Goal: Information Seeking & Learning: Learn about a topic

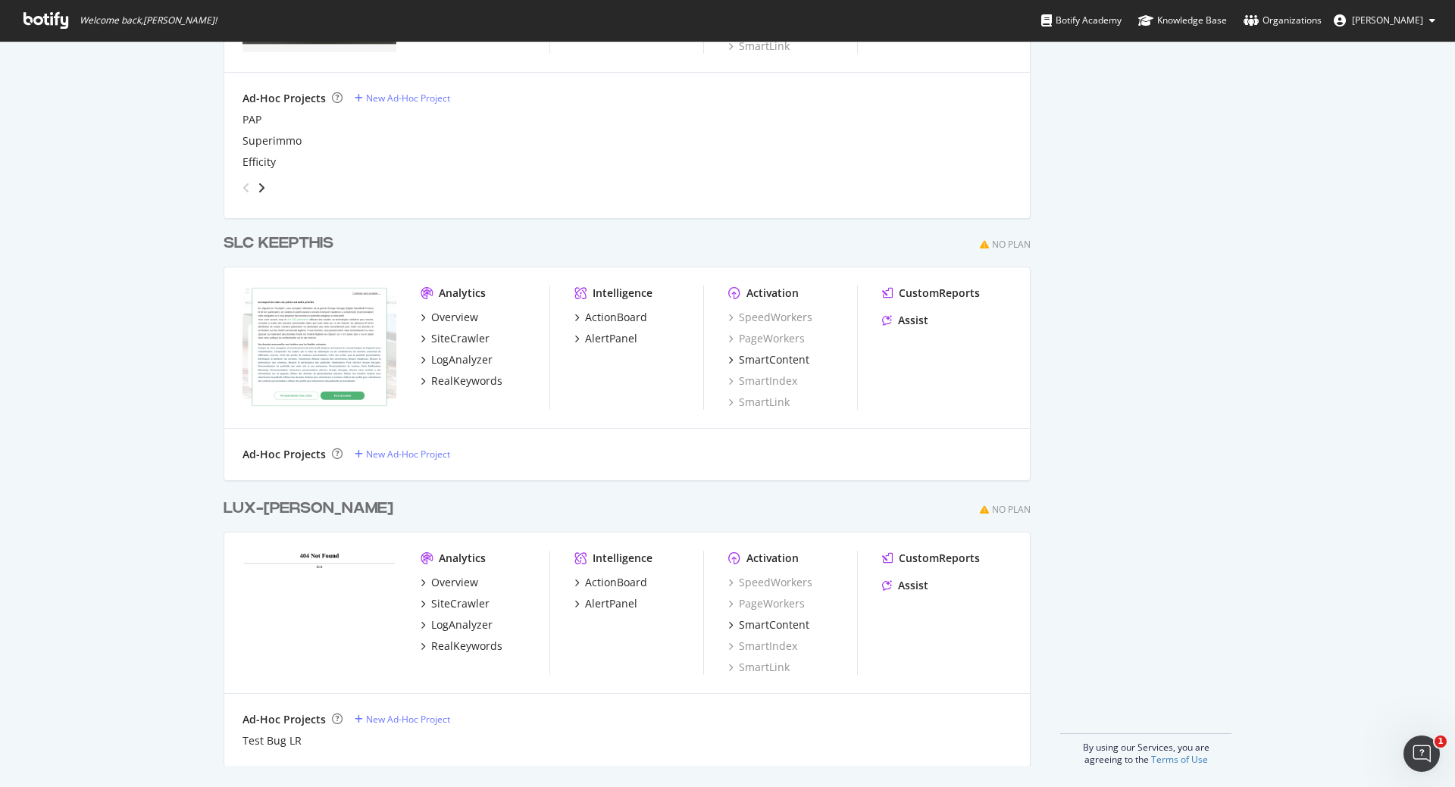
scroll to position [3887, 0]
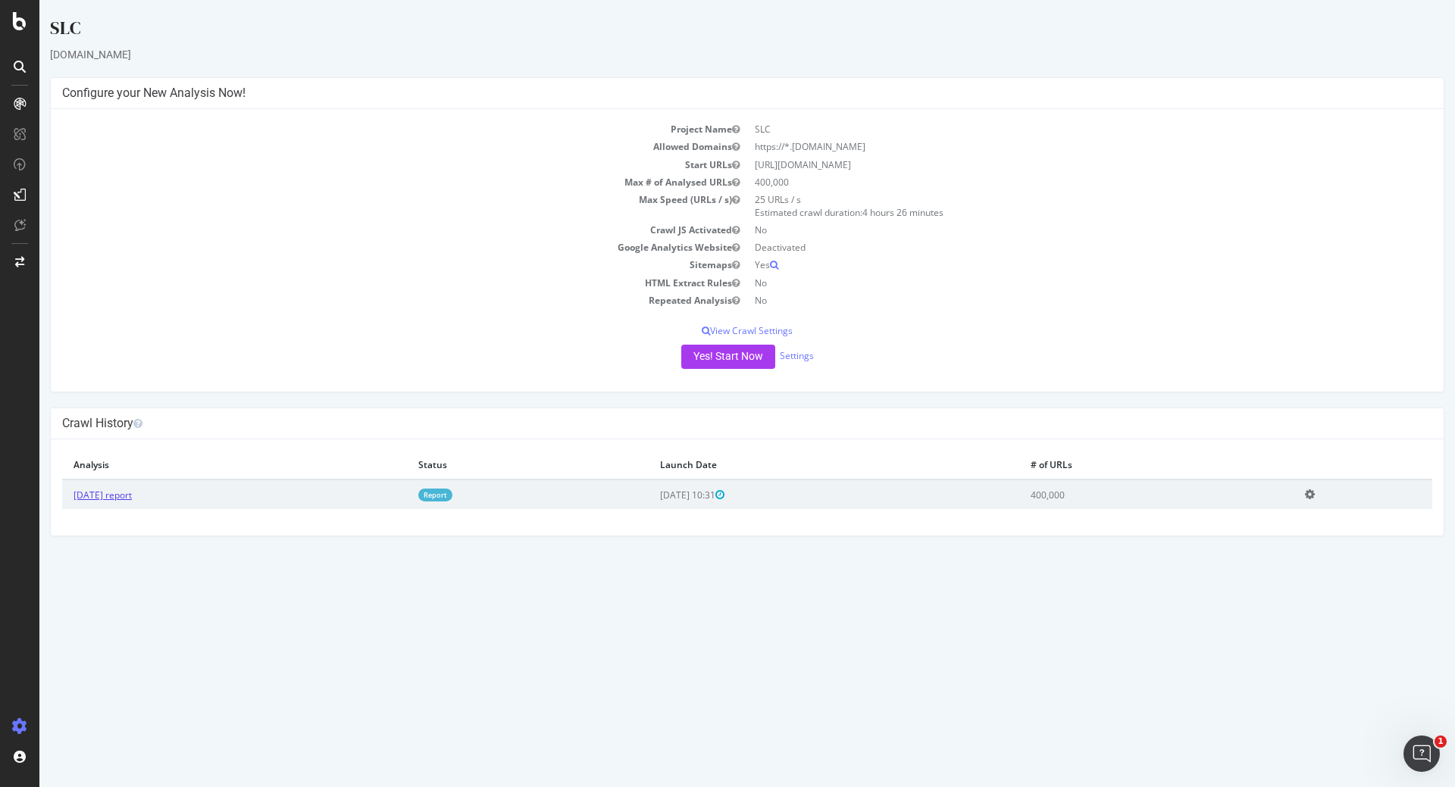
click at [132, 500] on link "[DATE] report" at bounding box center [102, 495] width 58 height 13
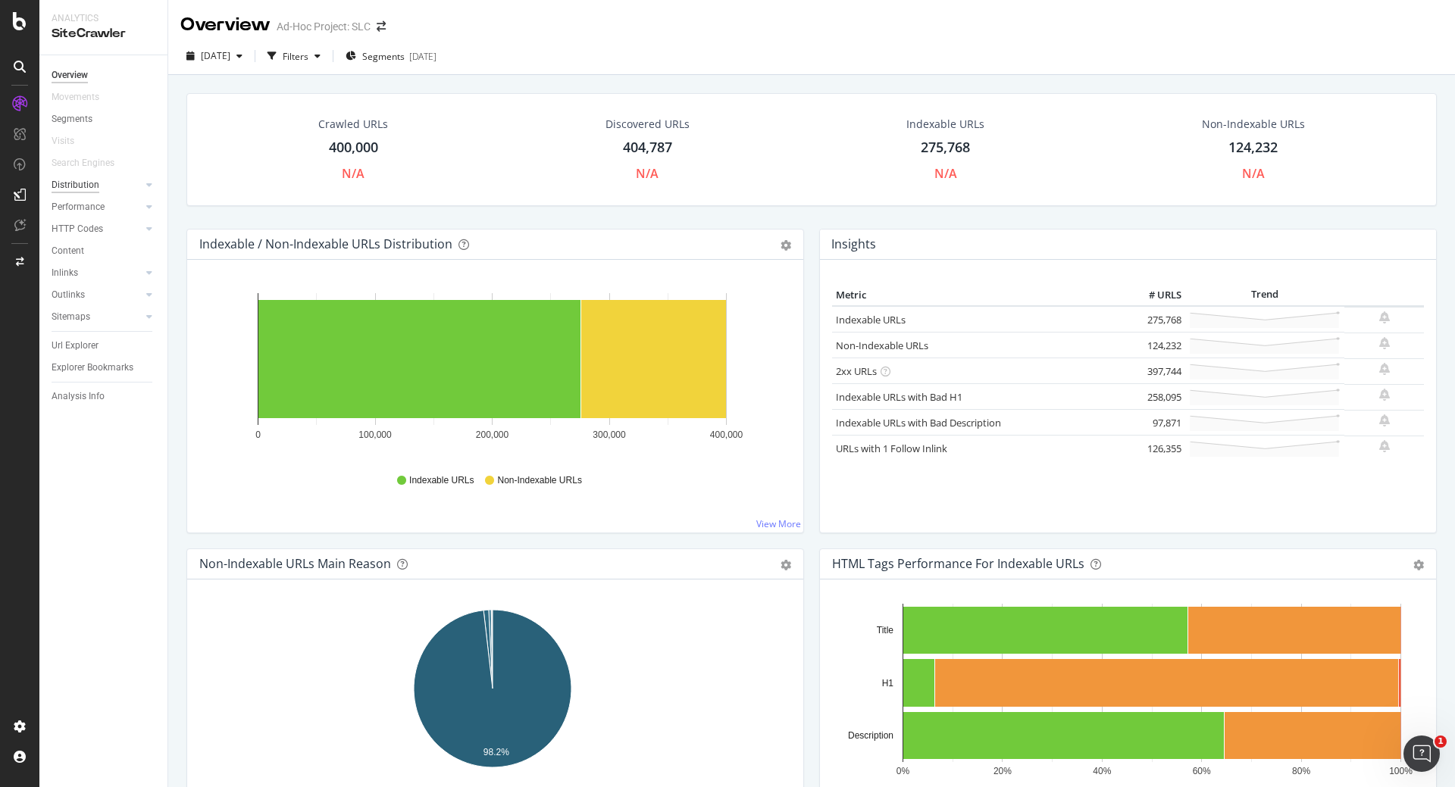
click at [86, 181] on div "Distribution" at bounding box center [76, 185] width 48 height 16
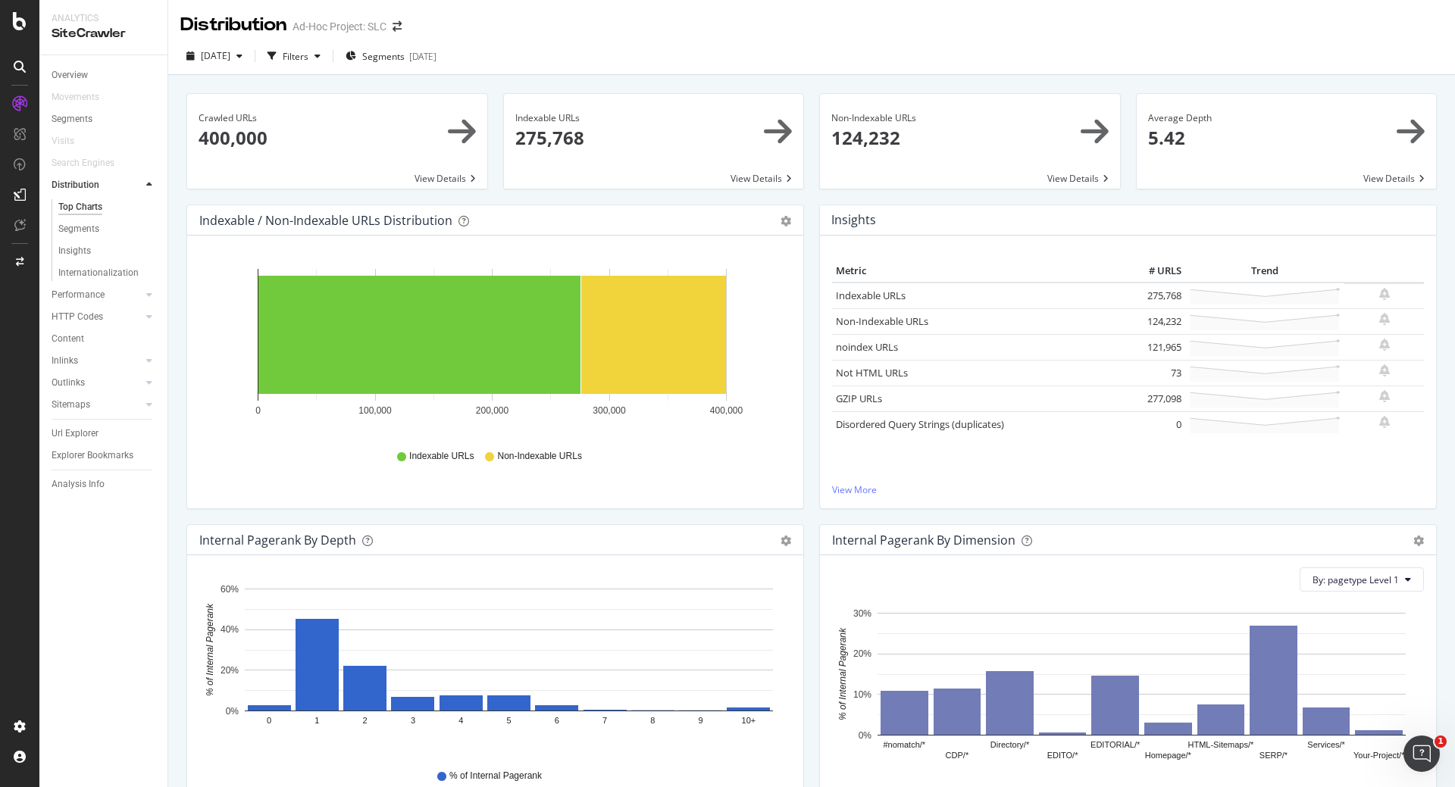
click at [538, 139] on span at bounding box center [654, 141] width 300 height 95
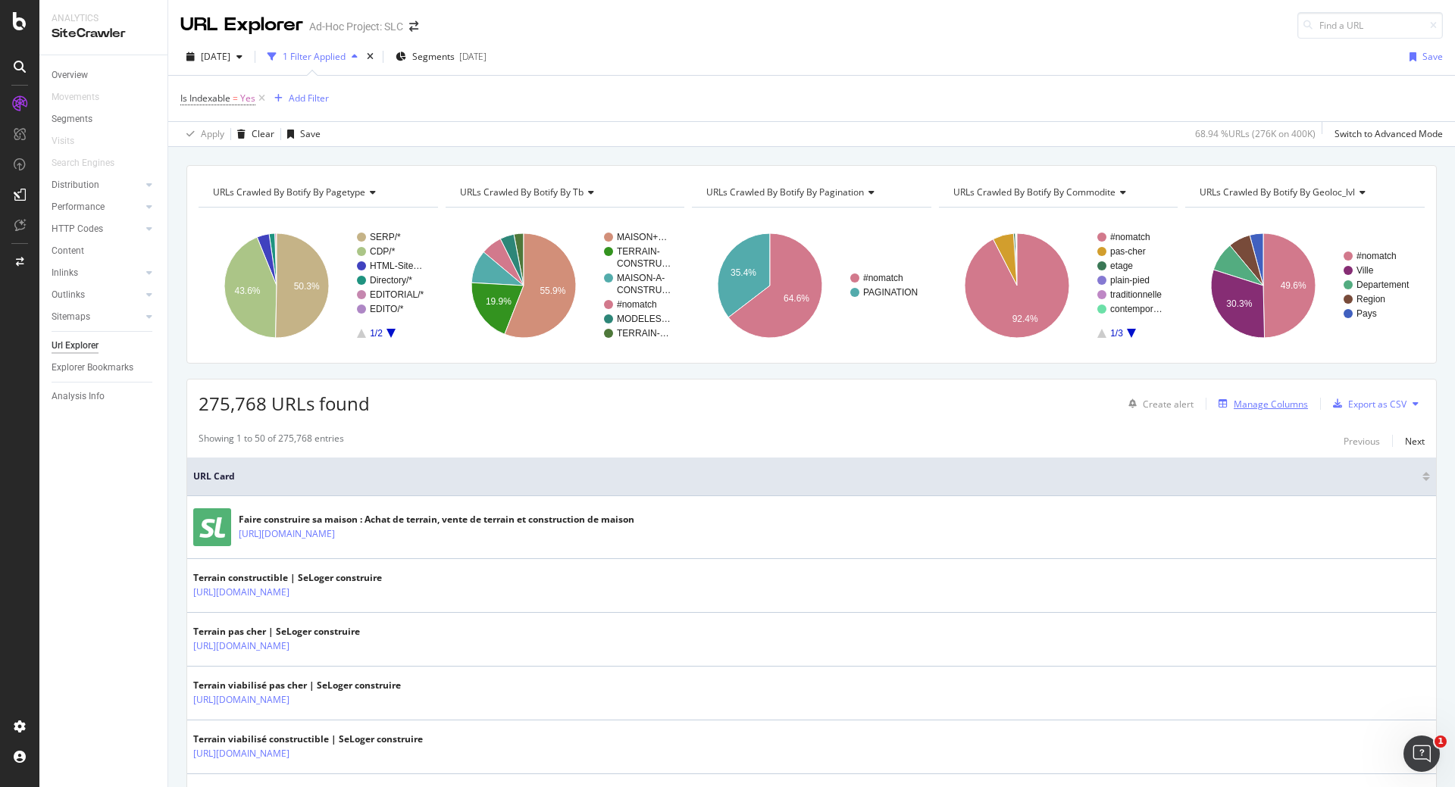
click at [1269, 409] on div "Manage Columns" at bounding box center [1270, 404] width 74 height 13
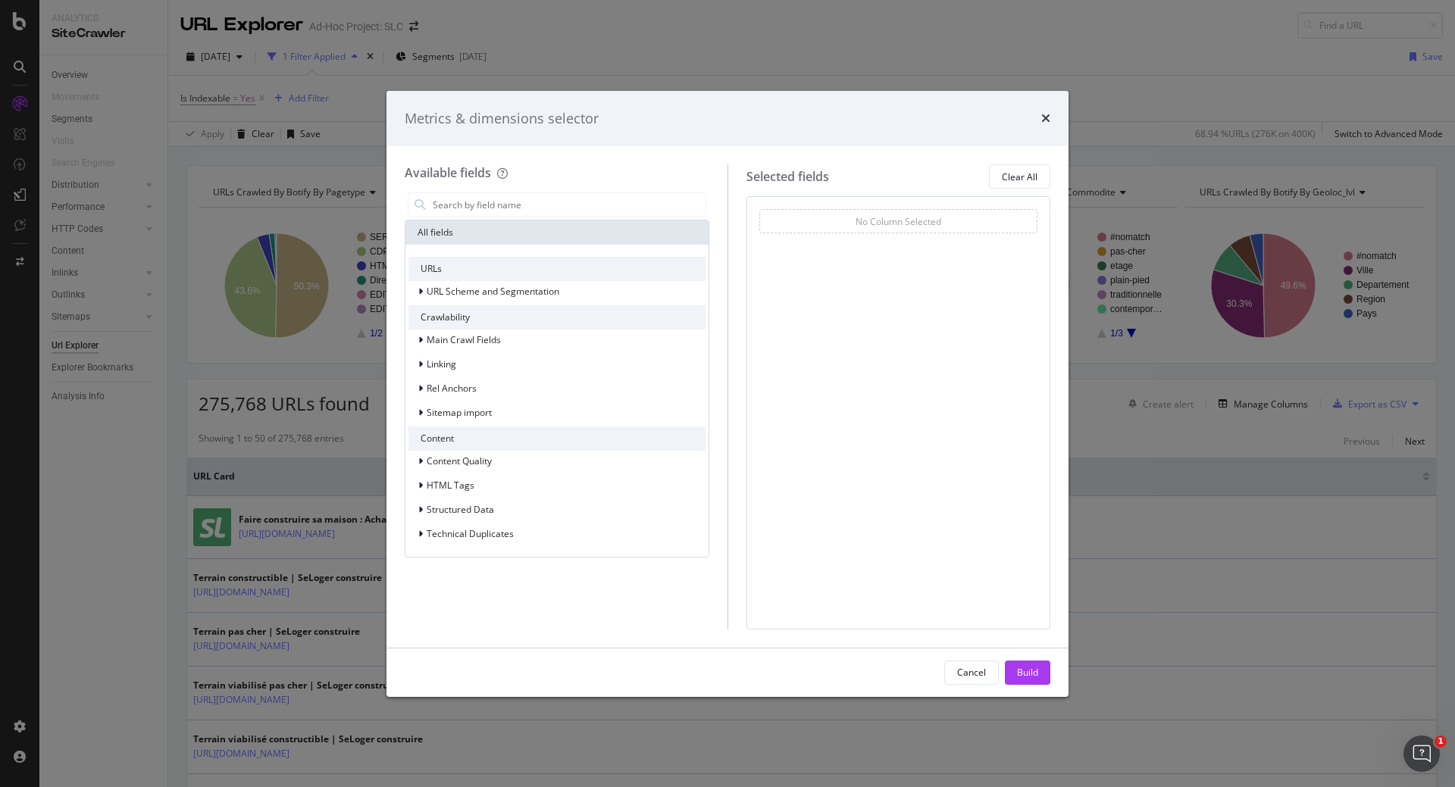
click at [1124, 62] on div "Metrics & dimensions selector Available fields All fields URLs URL Scheme and S…" at bounding box center [727, 393] width 1455 height 787
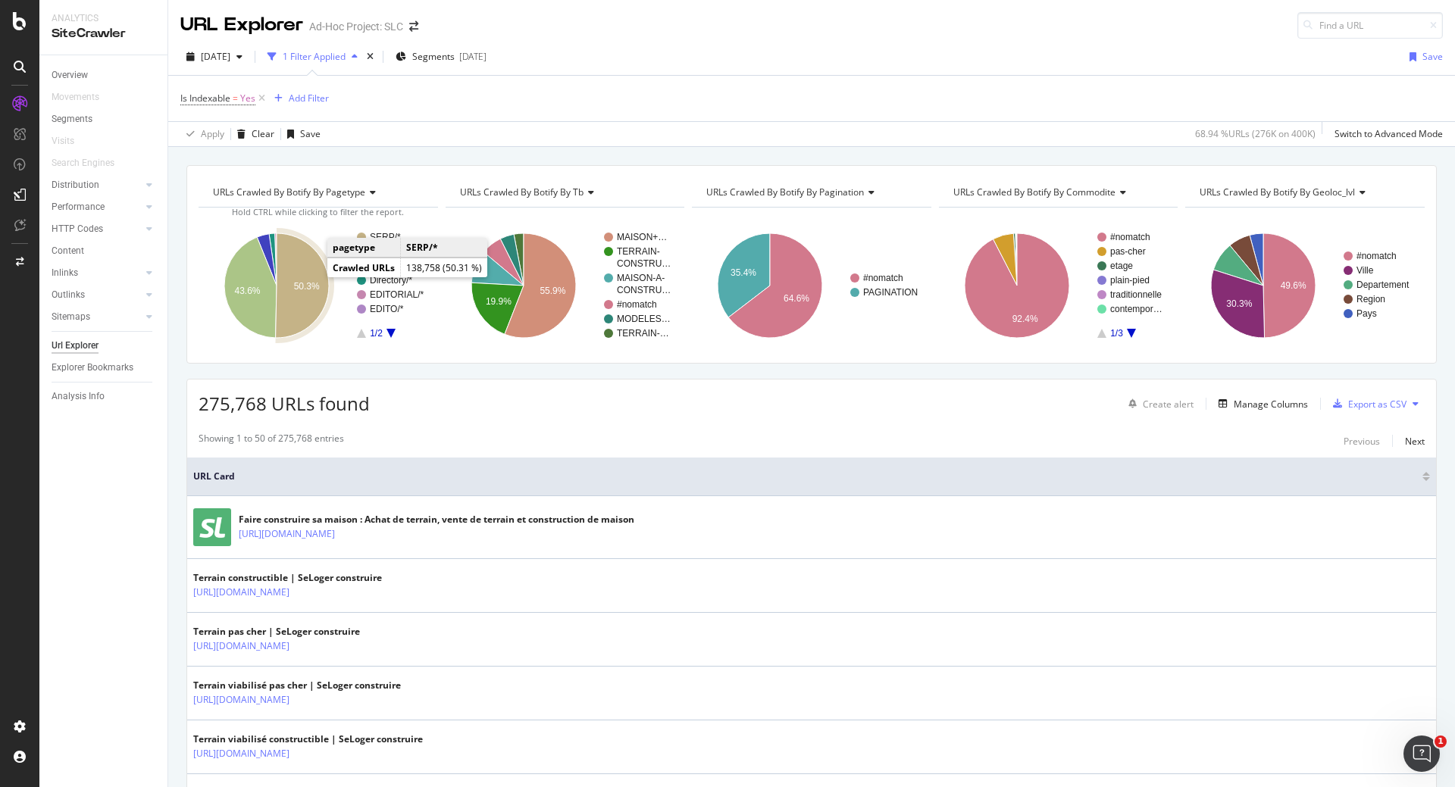
click at [312, 278] on icon "A chart." at bounding box center [302, 285] width 53 height 105
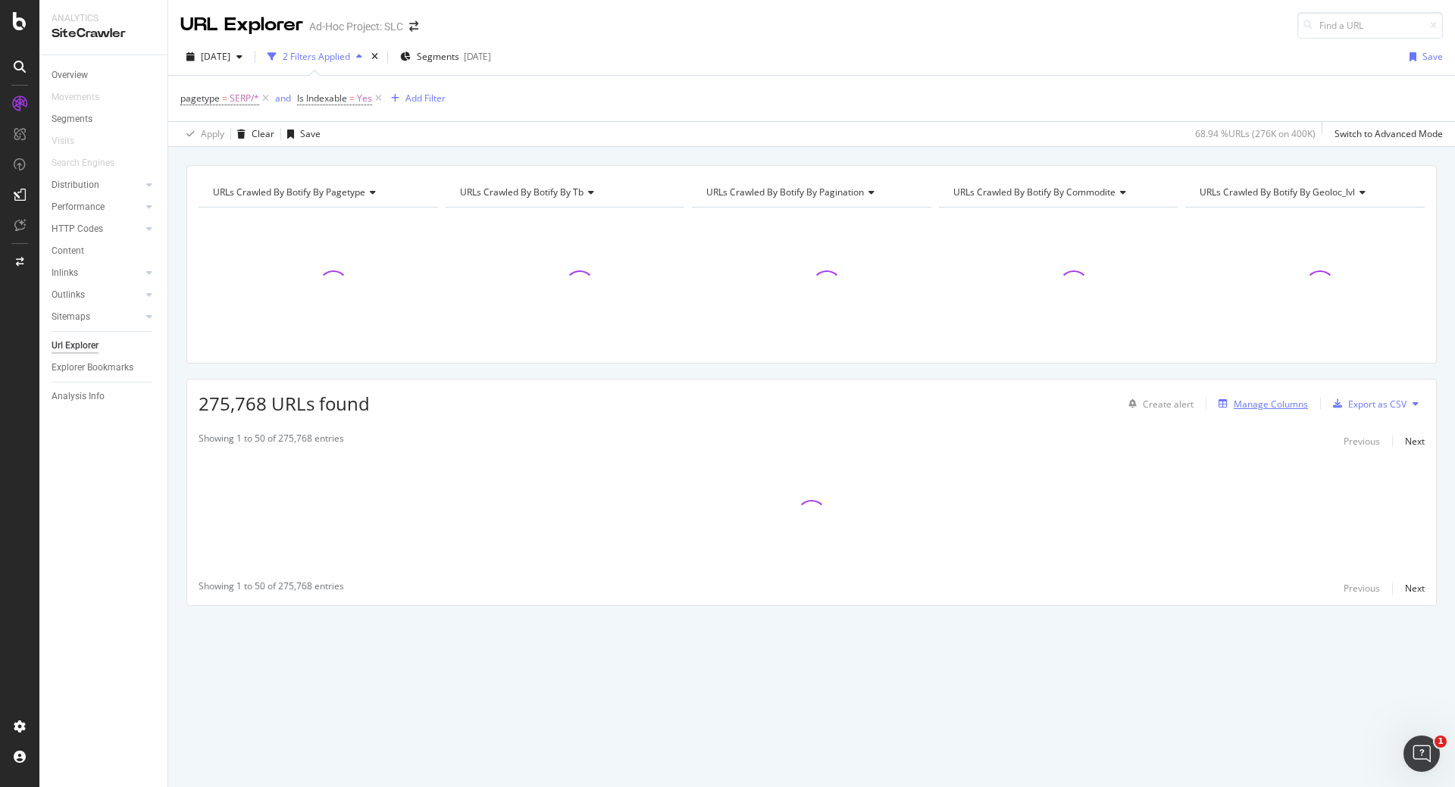
click at [1255, 405] on div "Manage Columns" at bounding box center [1270, 404] width 74 height 13
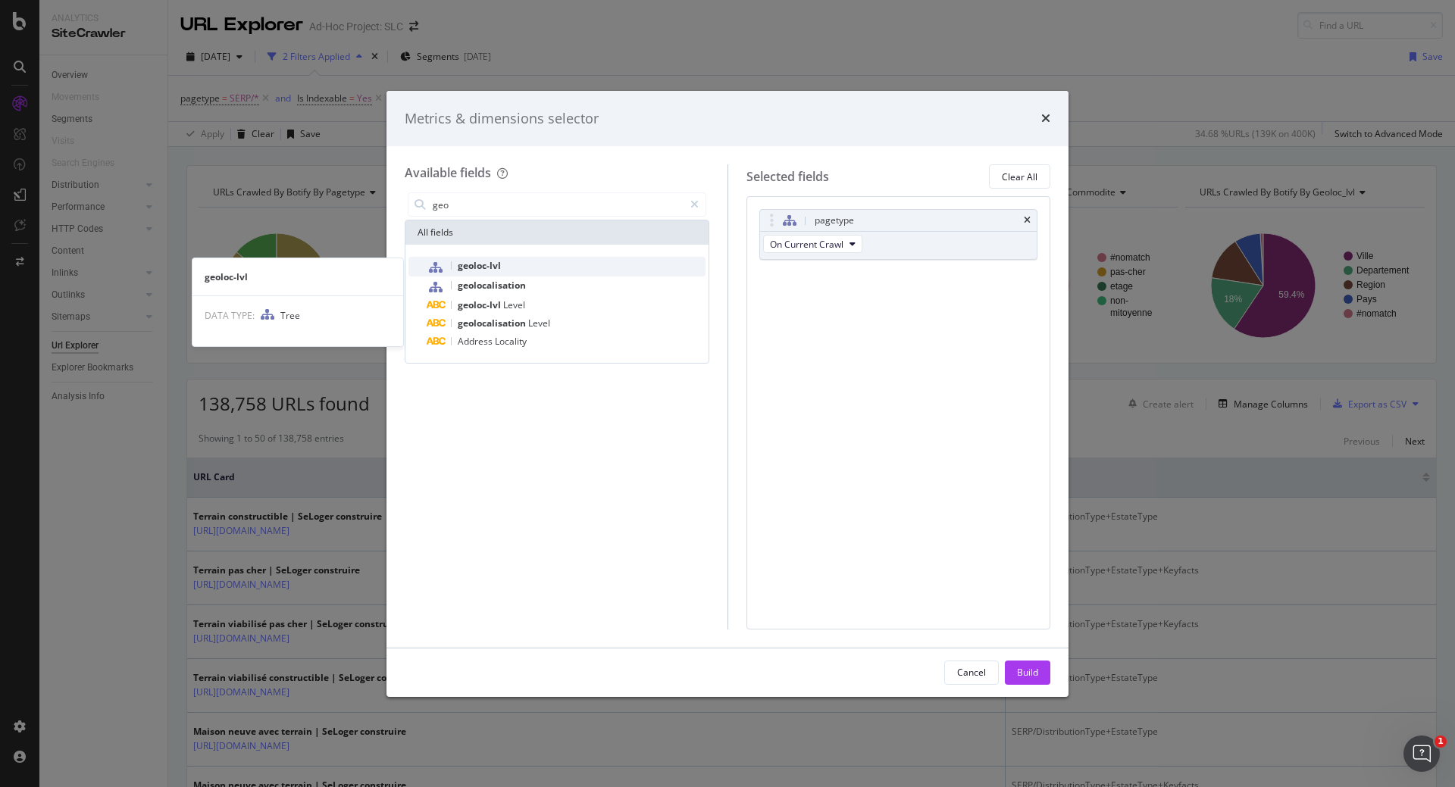
click at [490, 266] on span "geoloc-lvl" at bounding box center [479, 265] width 43 height 13
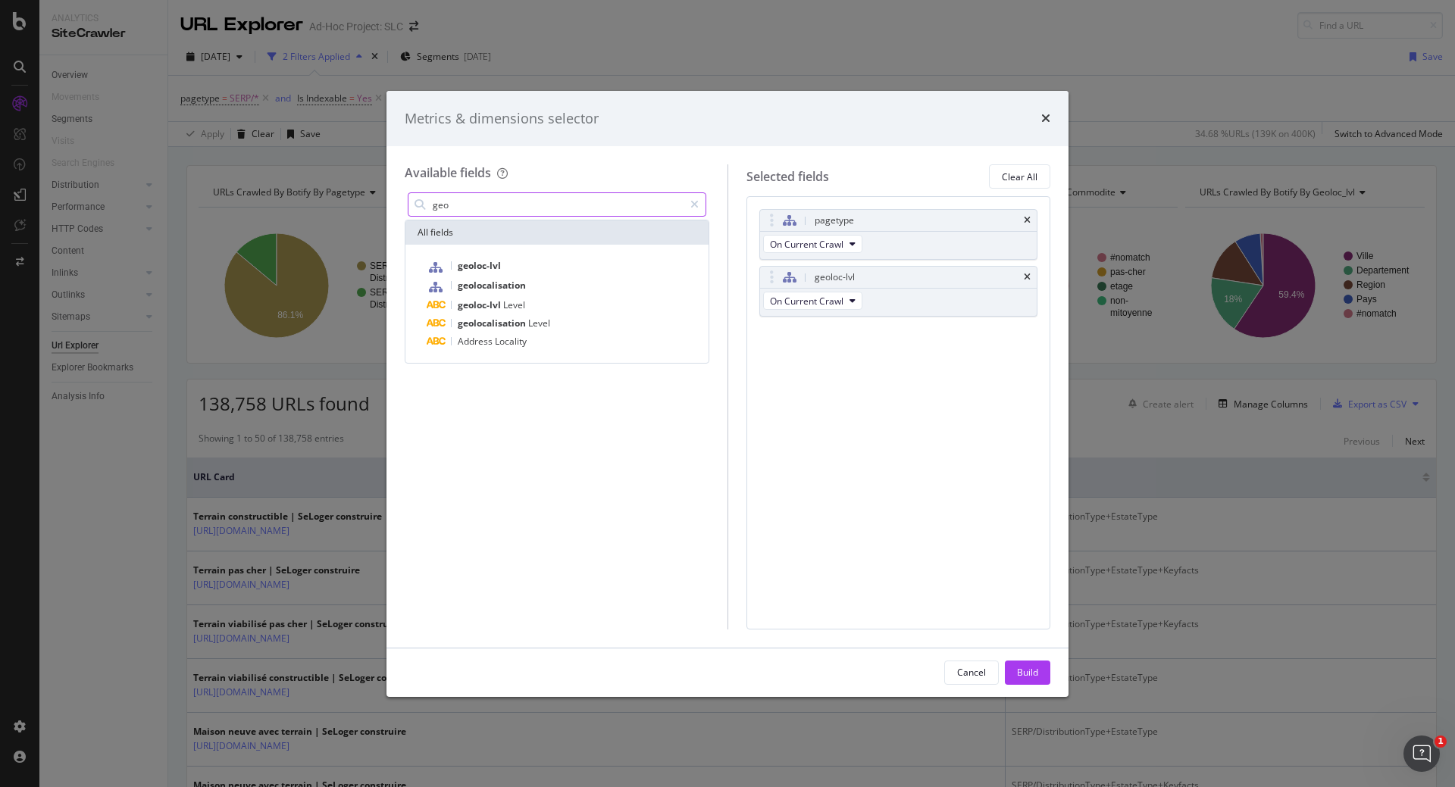
click at [477, 209] on input "geo" at bounding box center [557, 204] width 252 height 23
type input "s"
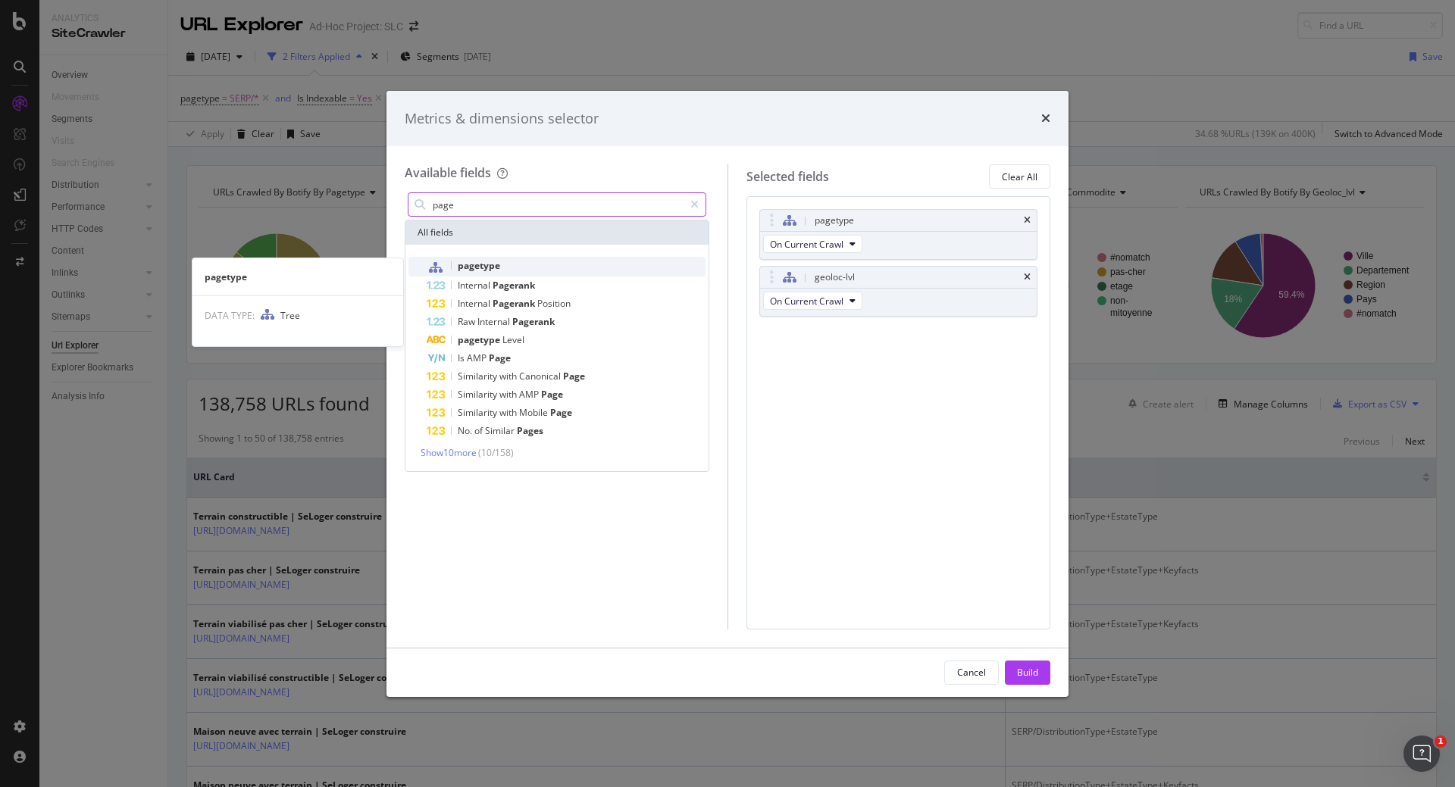
type input "page"
click at [523, 261] on div "pagetype" at bounding box center [566, 267] width 279 height 20
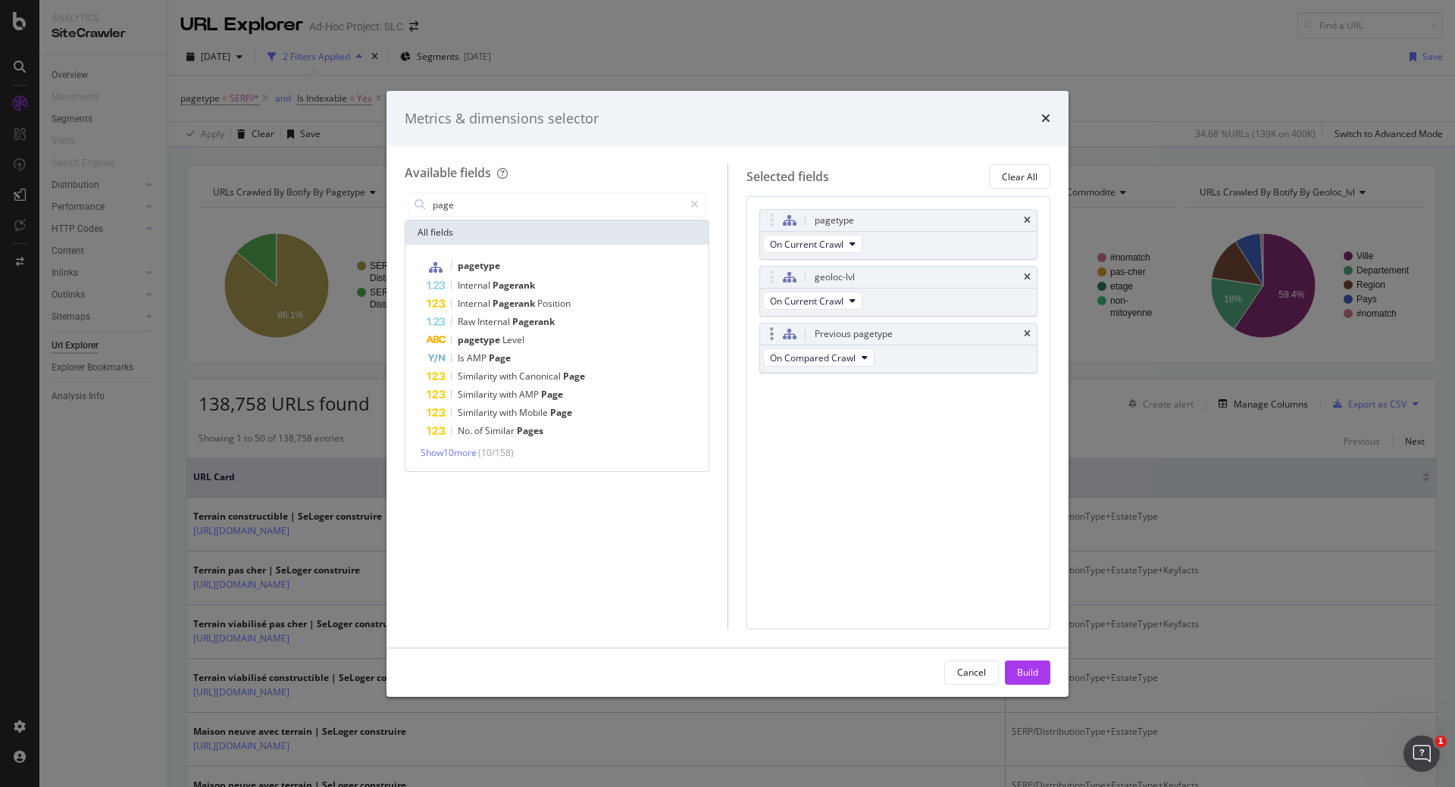
click at [1023, 333] on div "Previous pagetype" at bounding box center [898, 334] width 277 height 21
click at [1039, 674] on button "Build" at bounding box center [1027, 673] width 45 height 24
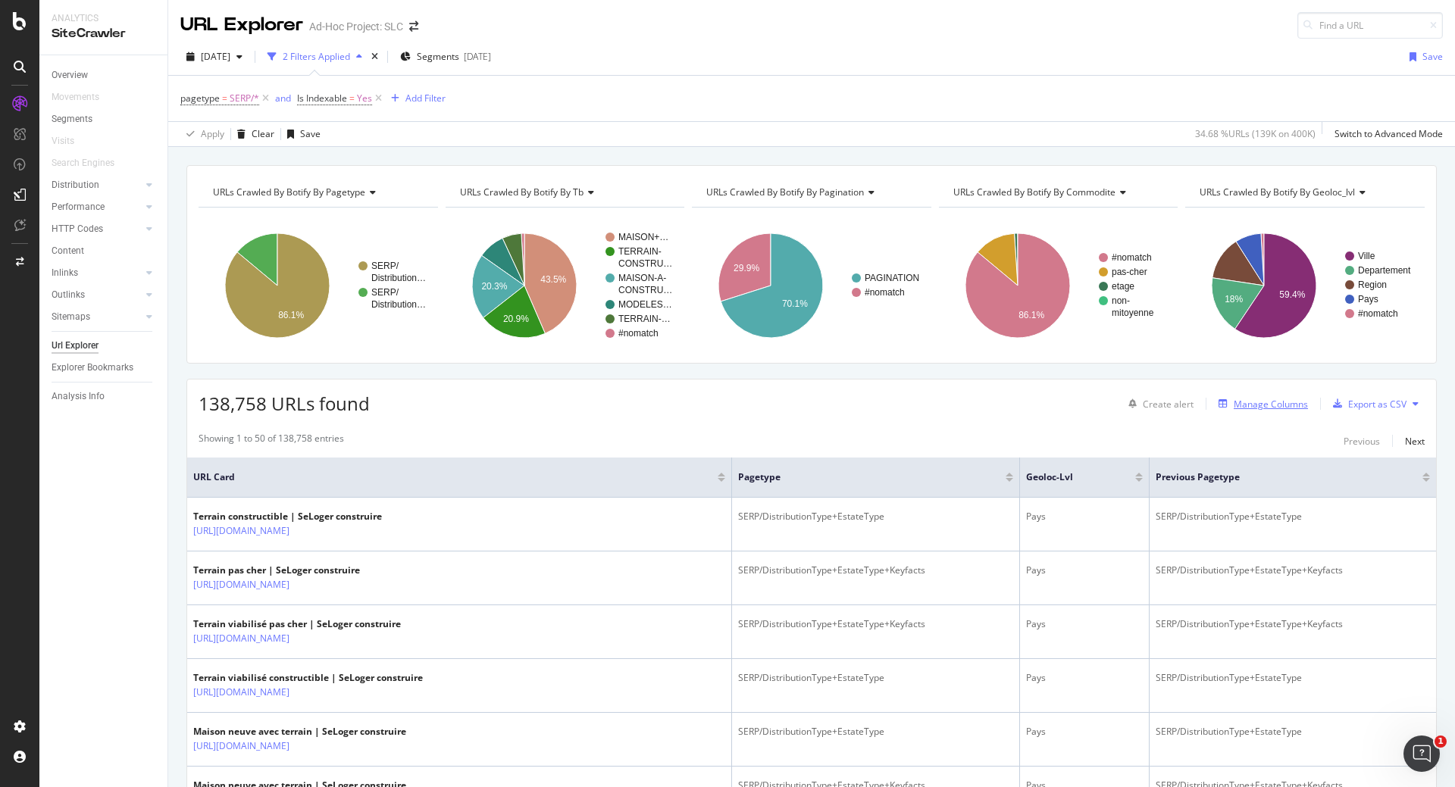
click at [1254, 409] on div "Manage Columns" at bounding box center [1270, 404] width 74 height 13
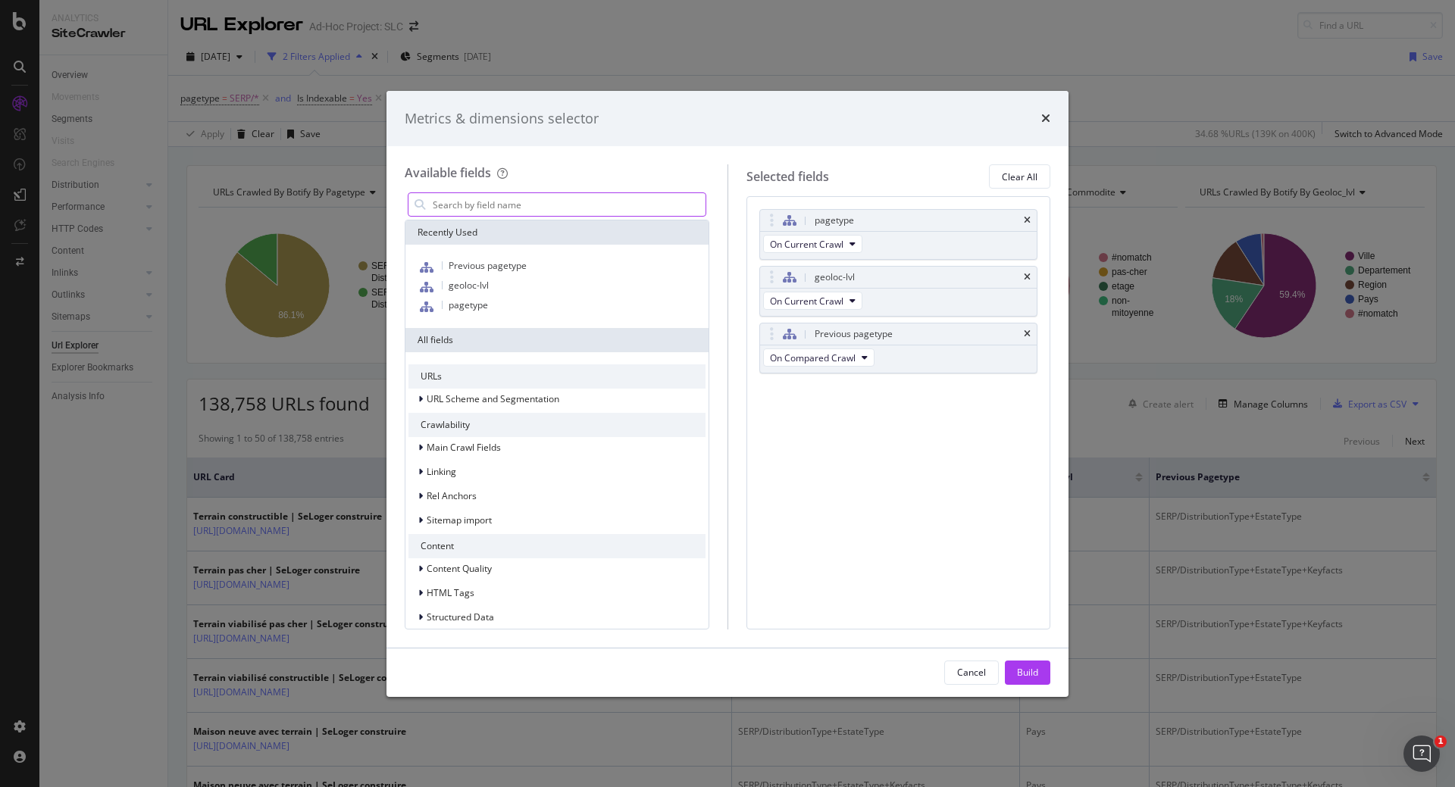
click at [527, 202] on input "modal" at bounding box center [568, 204] width 274 height 23
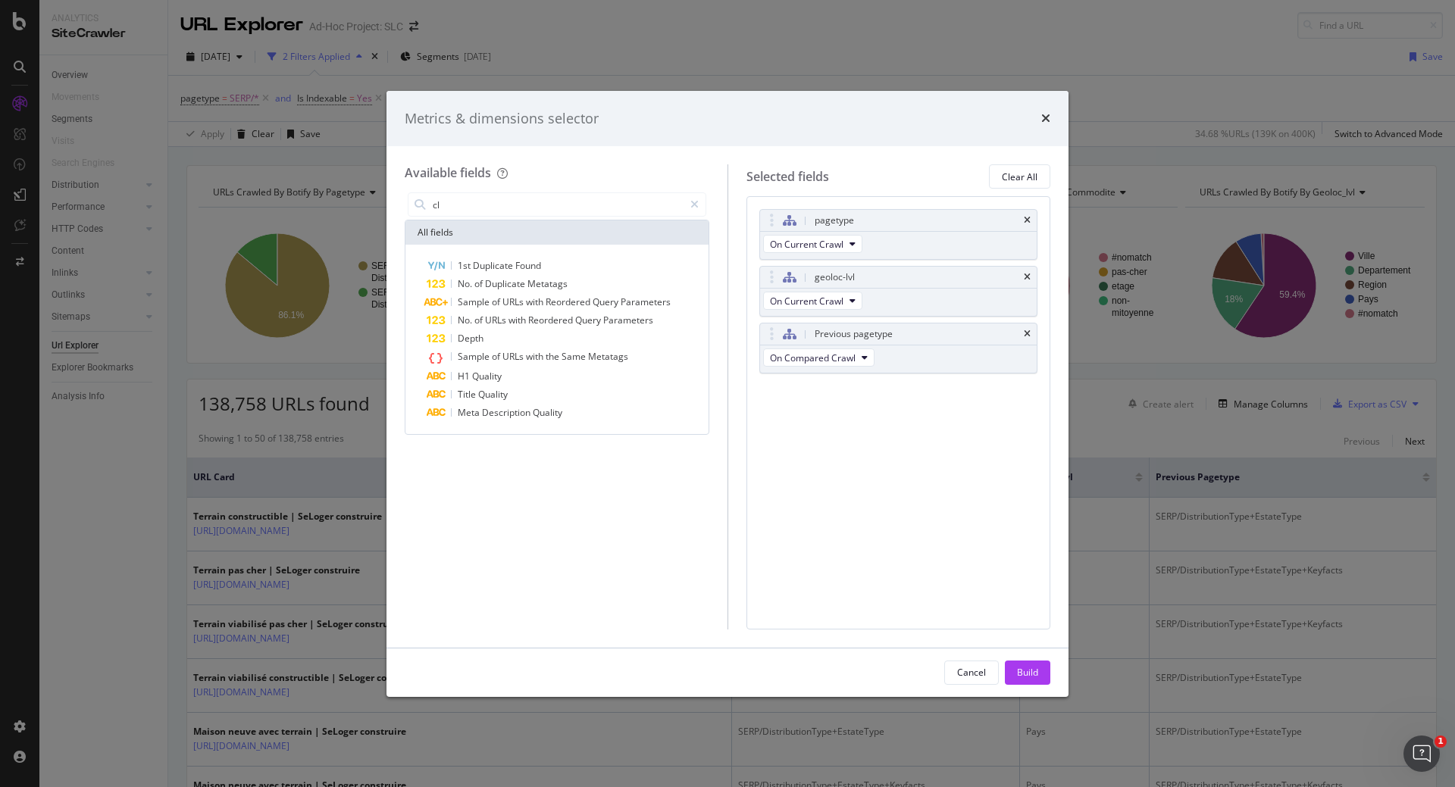
type input "c"
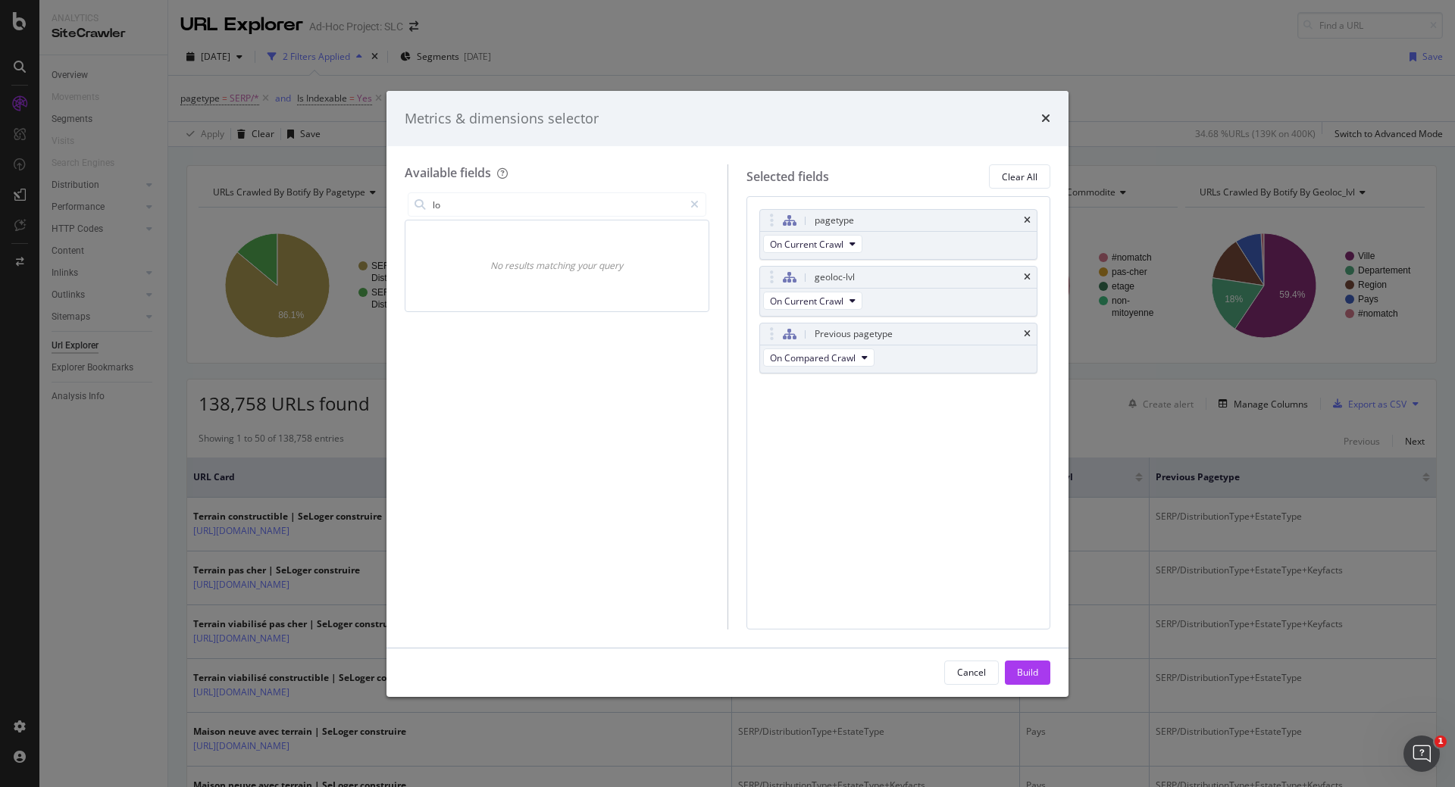
type input "l"
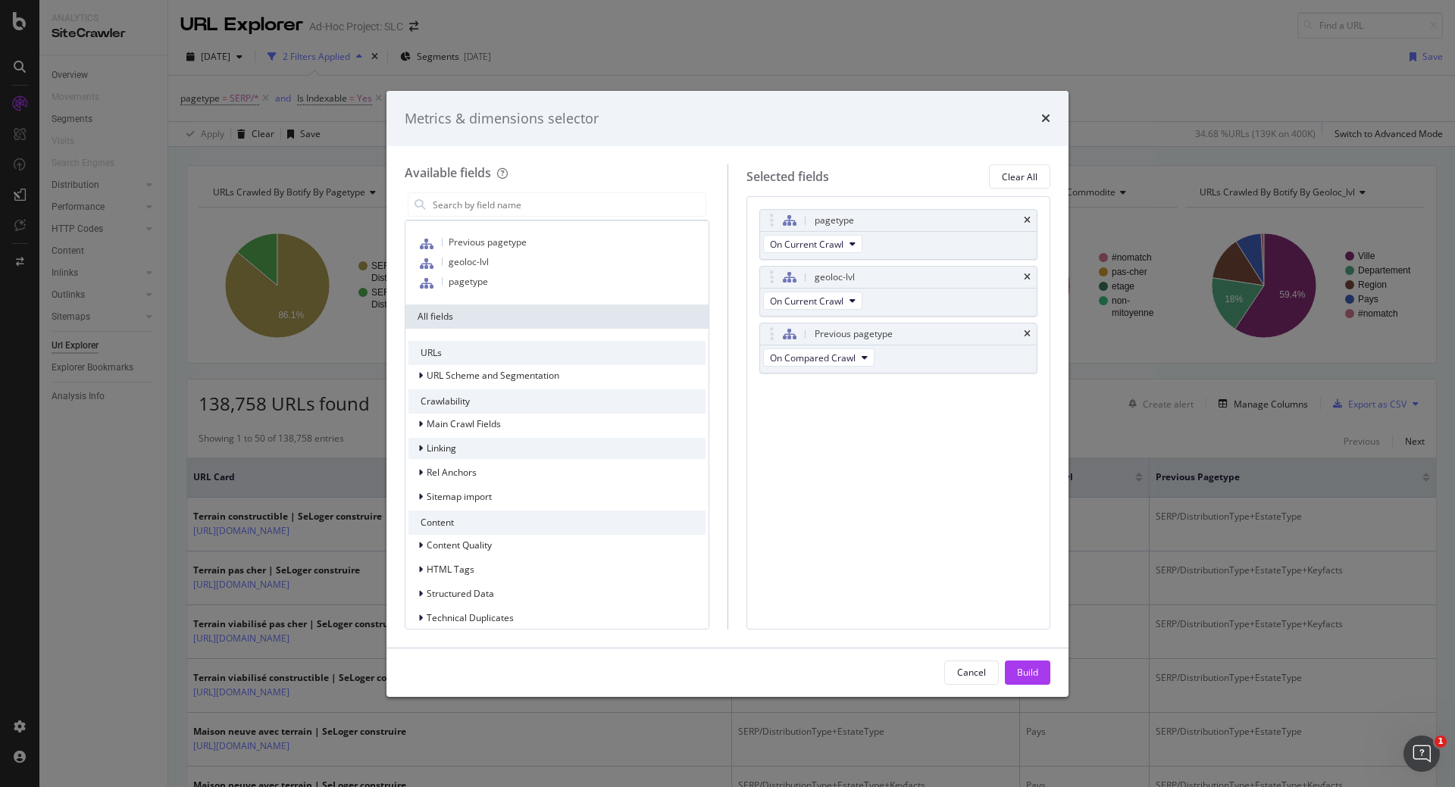
scroll to position [36, 0]
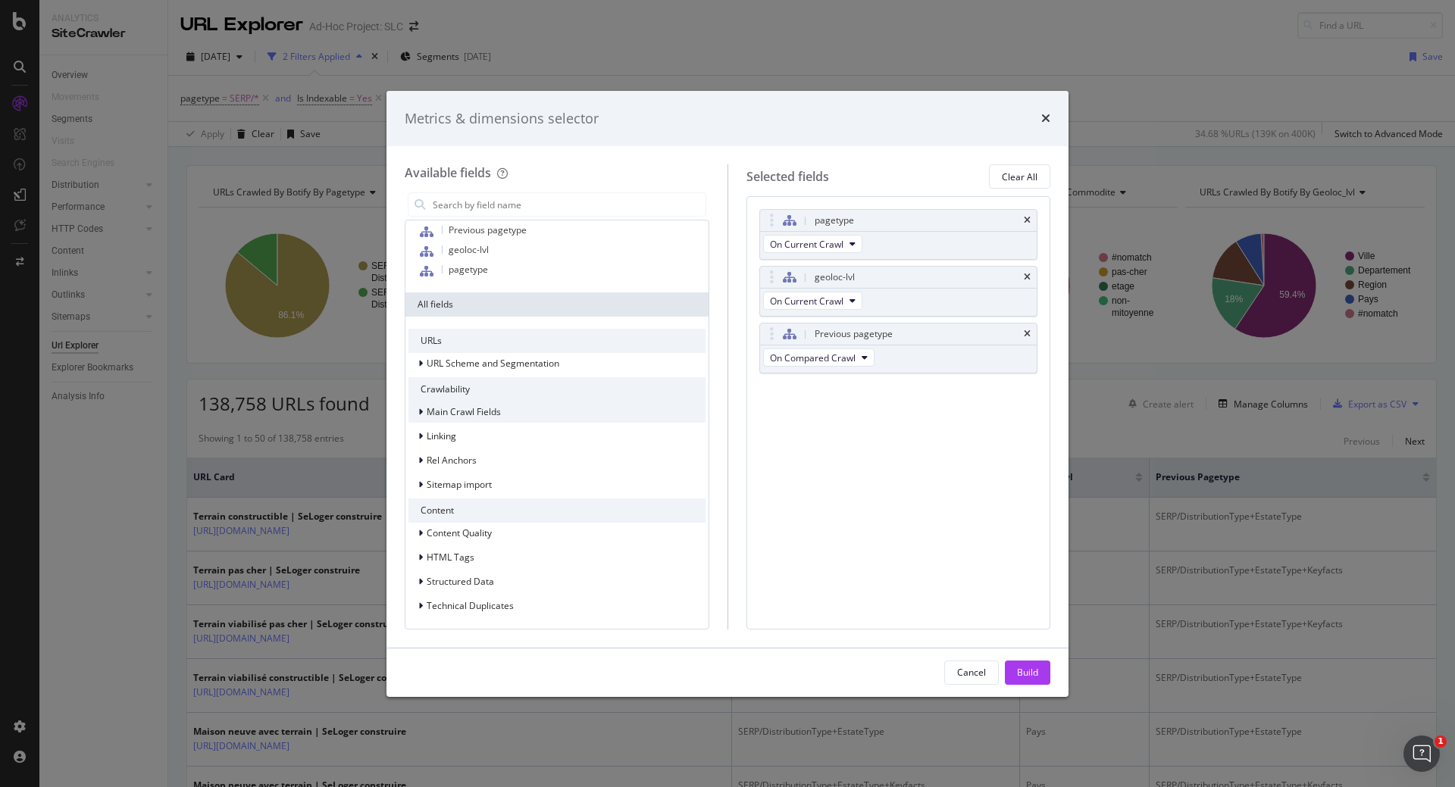
click at [421, 408] on icon "modal" at bounding box center [420, 412] width 5 height 9
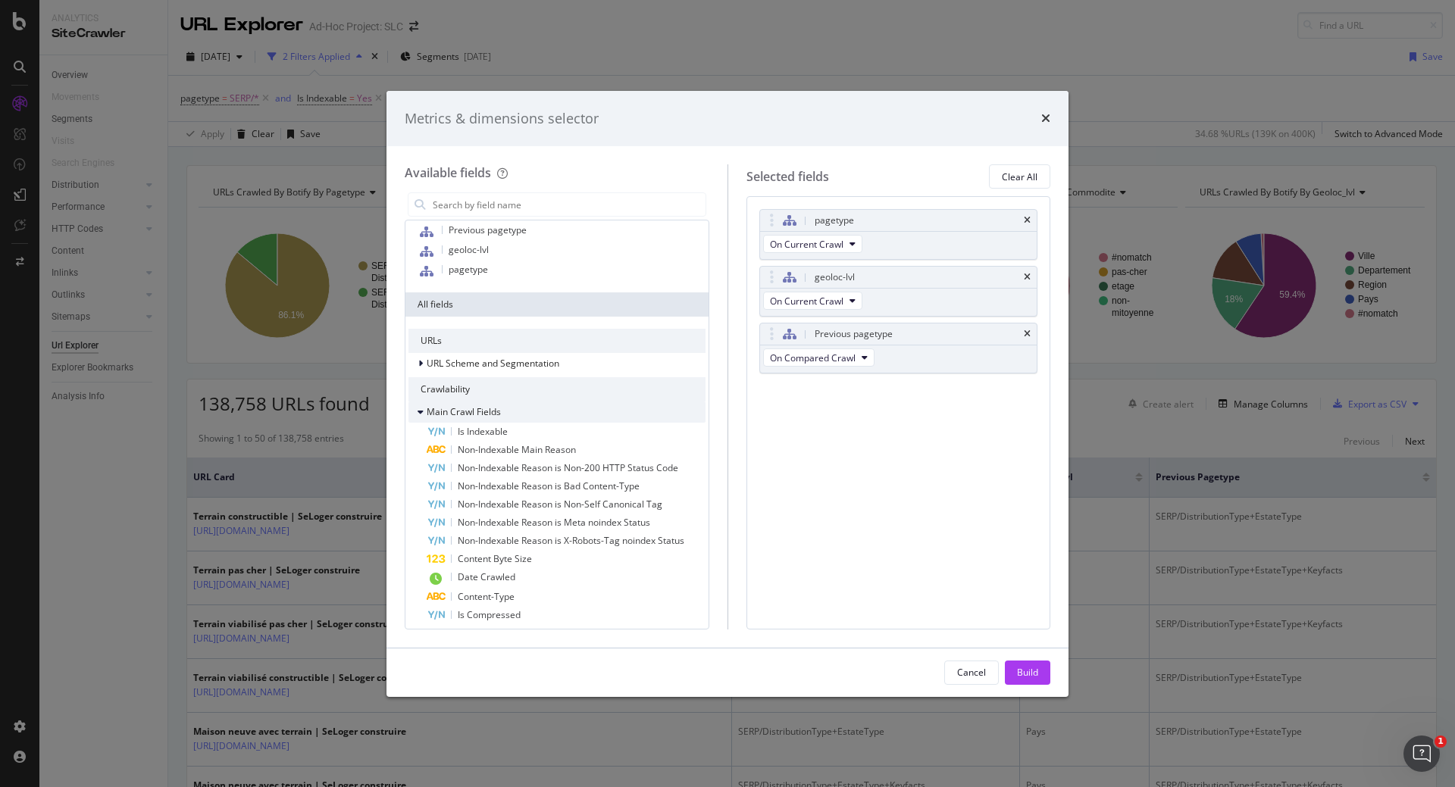
click at [421, 408] on icon "modal" at bounding box center [420, 412] width 6 height 9
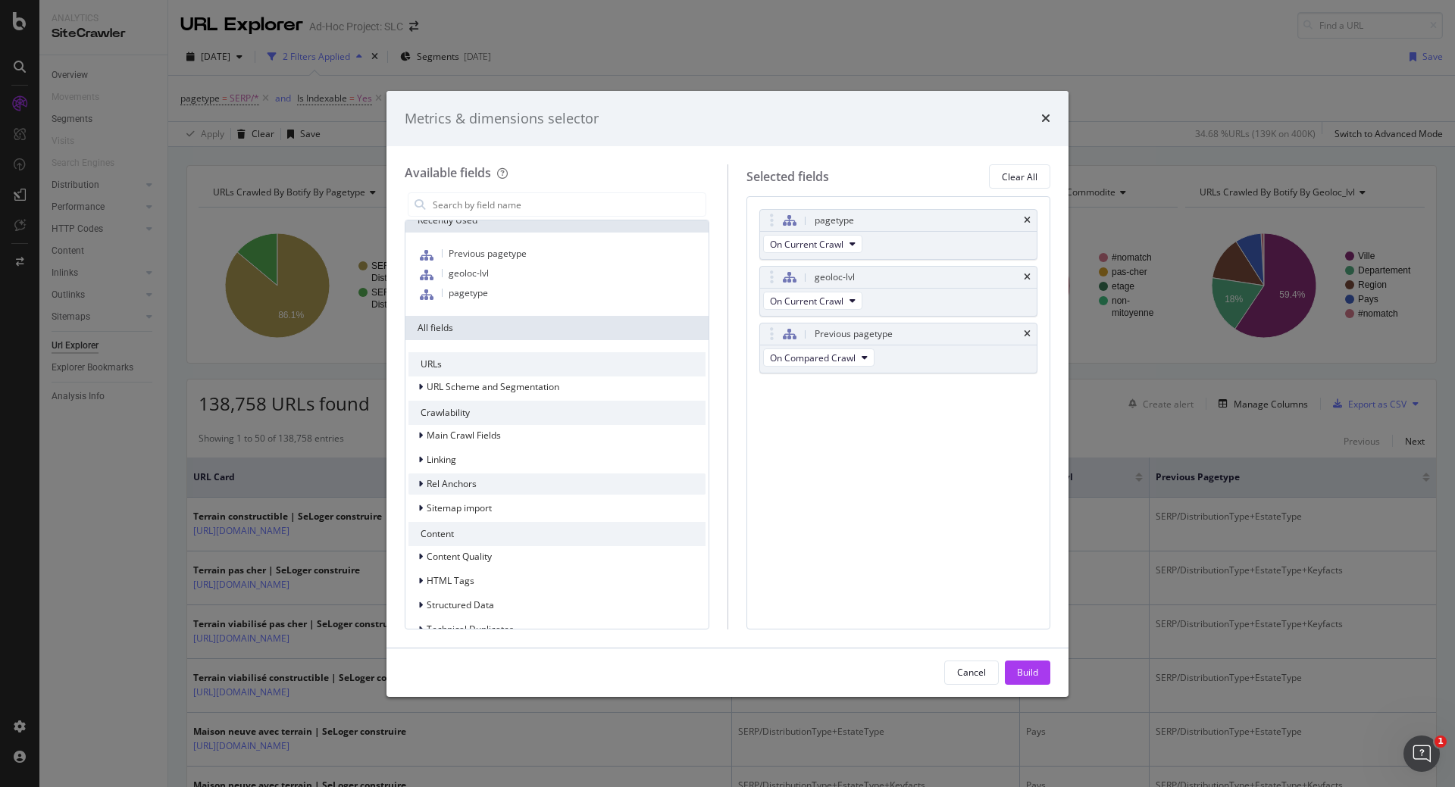
scroll to position [0, 0]
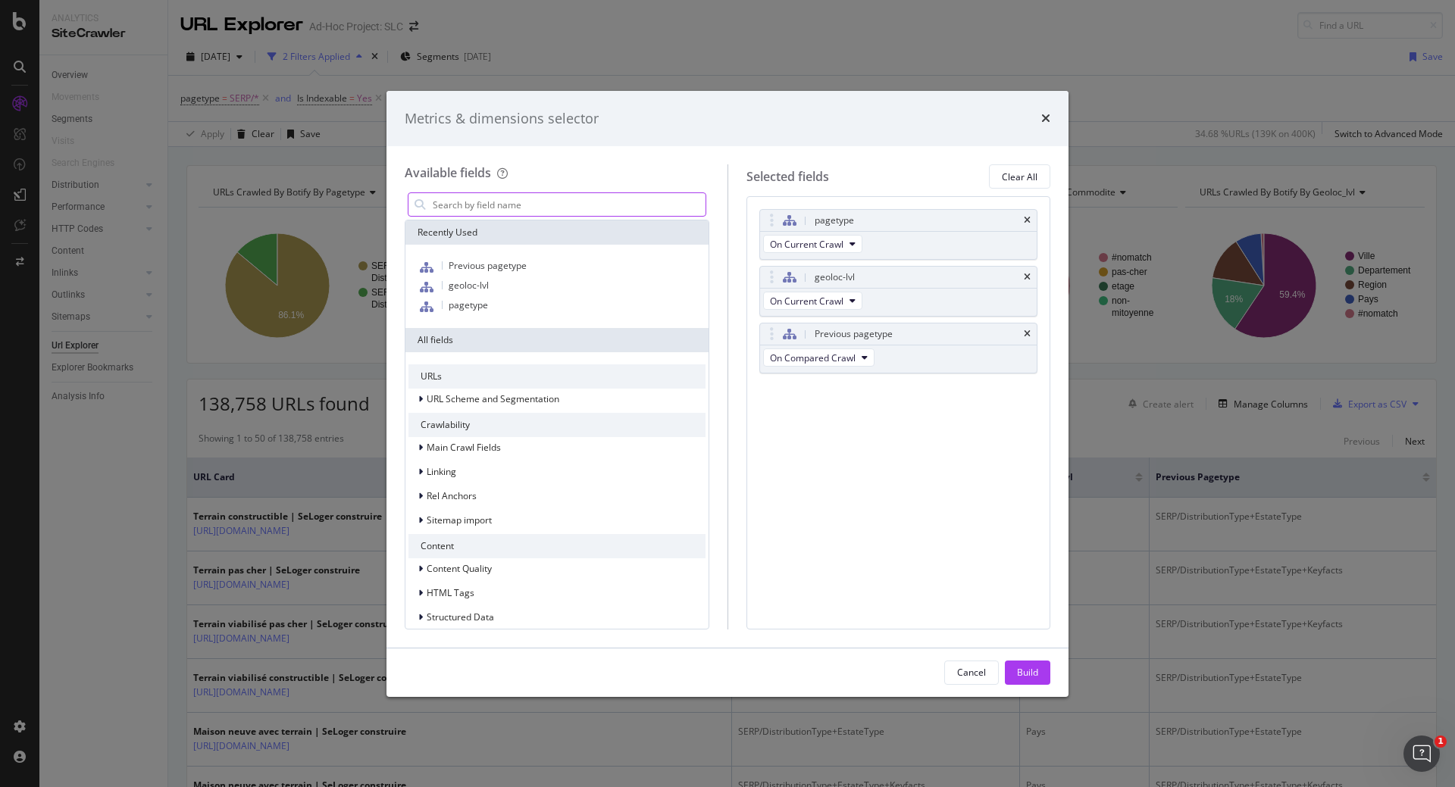
click at [529, 205] on input "modal" at bounding box center [568, 204] width 274 height 23
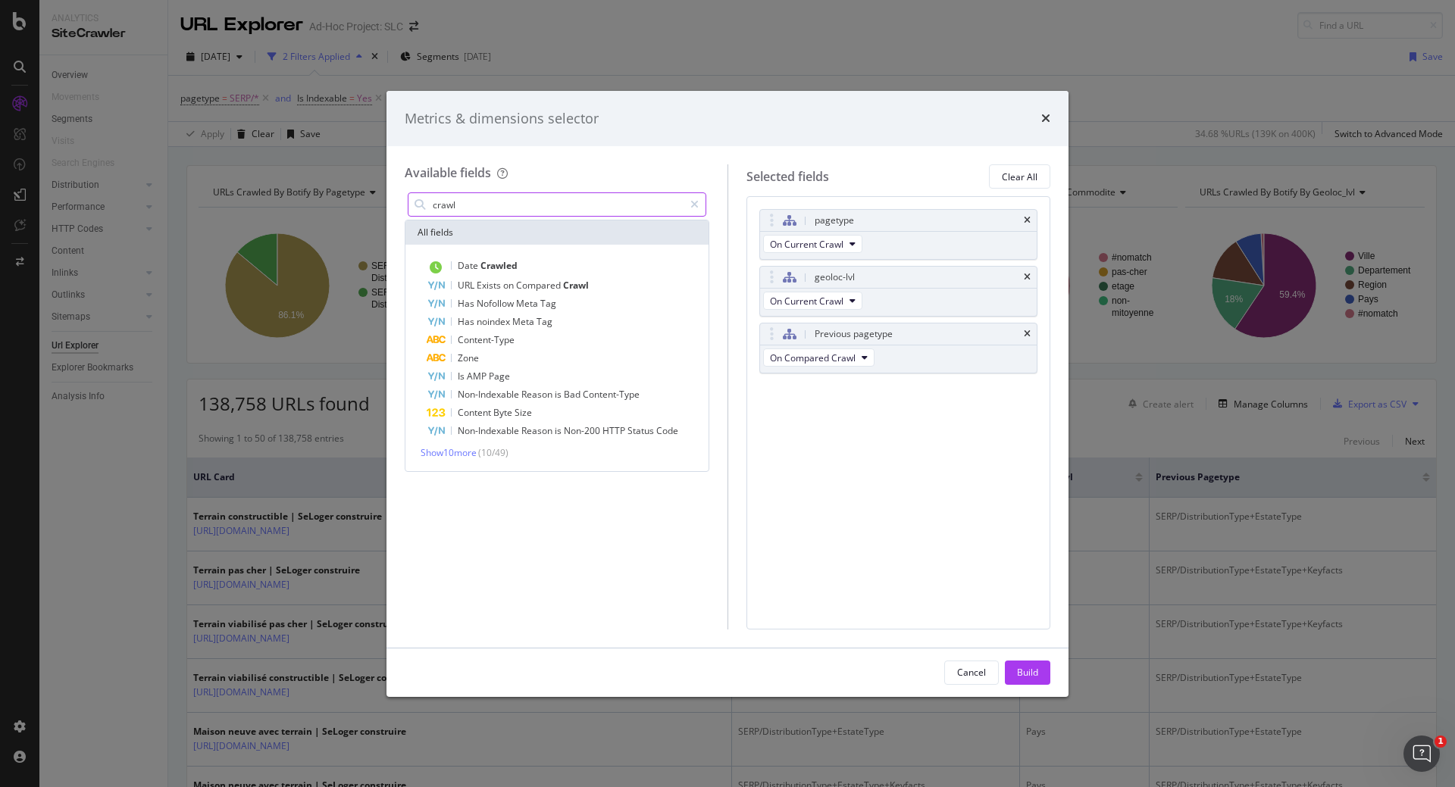
click at [514, 209] on input "crawl" at bounding box center [557, 204] width 252 height 23
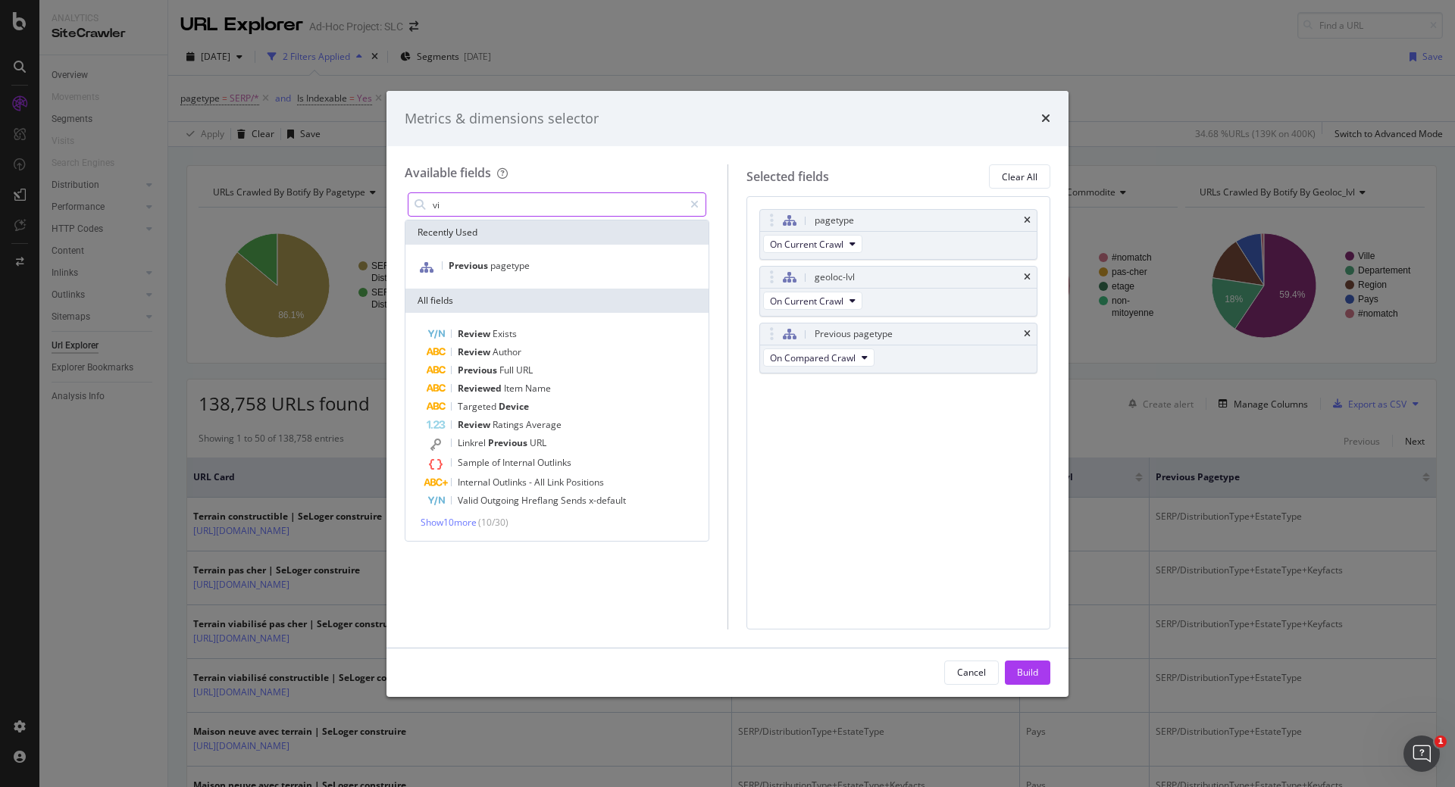
type input "v"
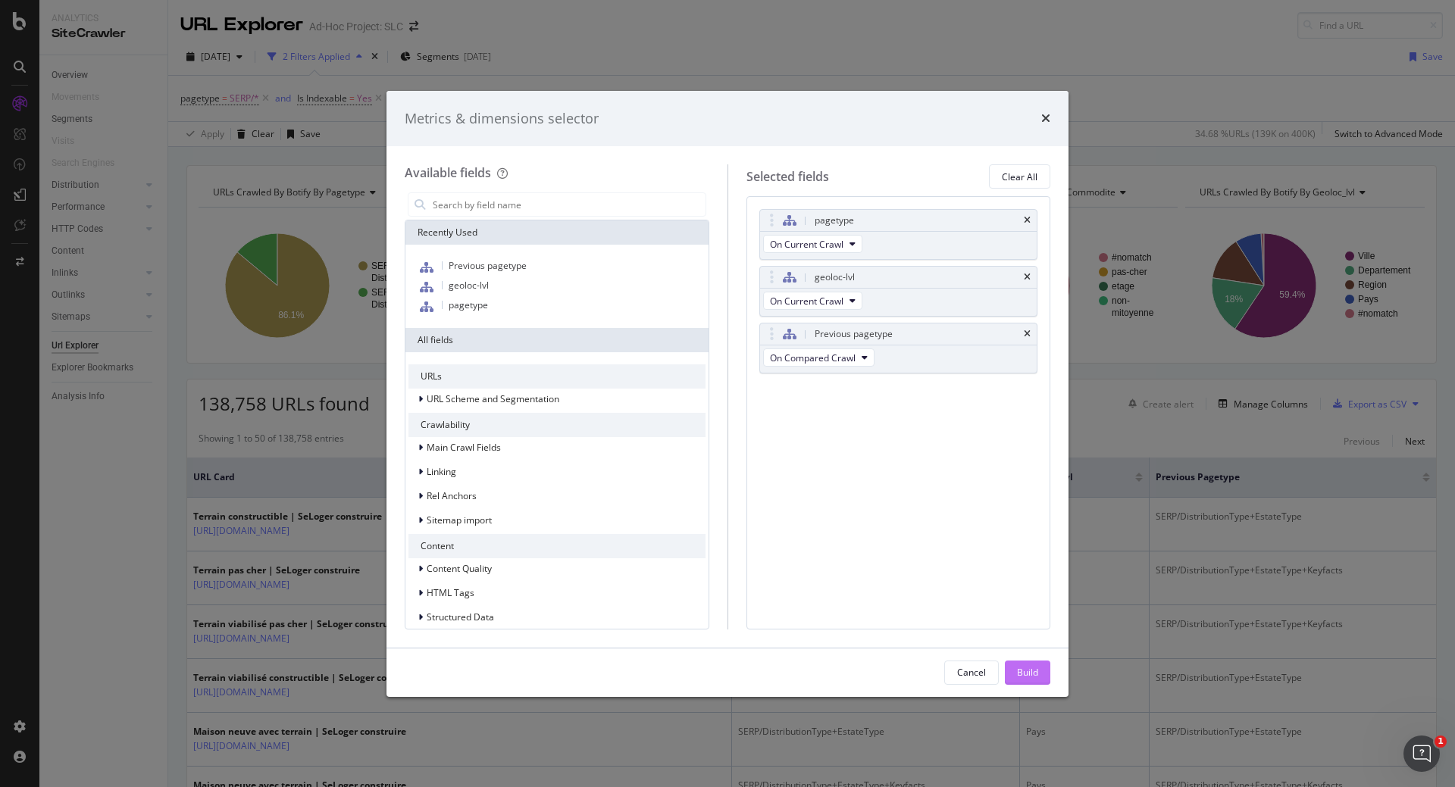
click at [1014, 668] on button "Build" at bounding box center [1027, 673] width 45 height 24
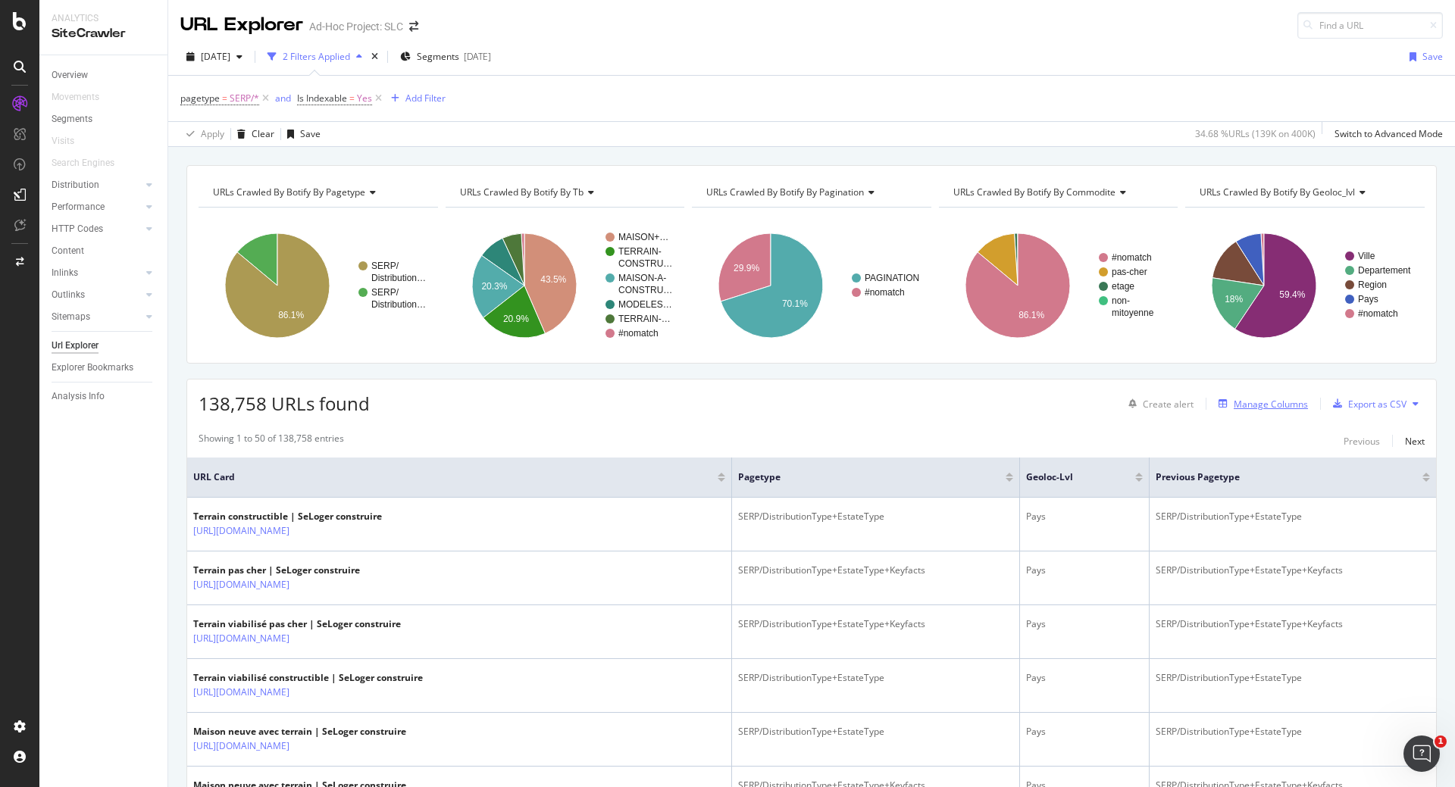
click at [1252, 405] on div "Manage Columns" at bounding box center [1270, 404] width 74 height 13
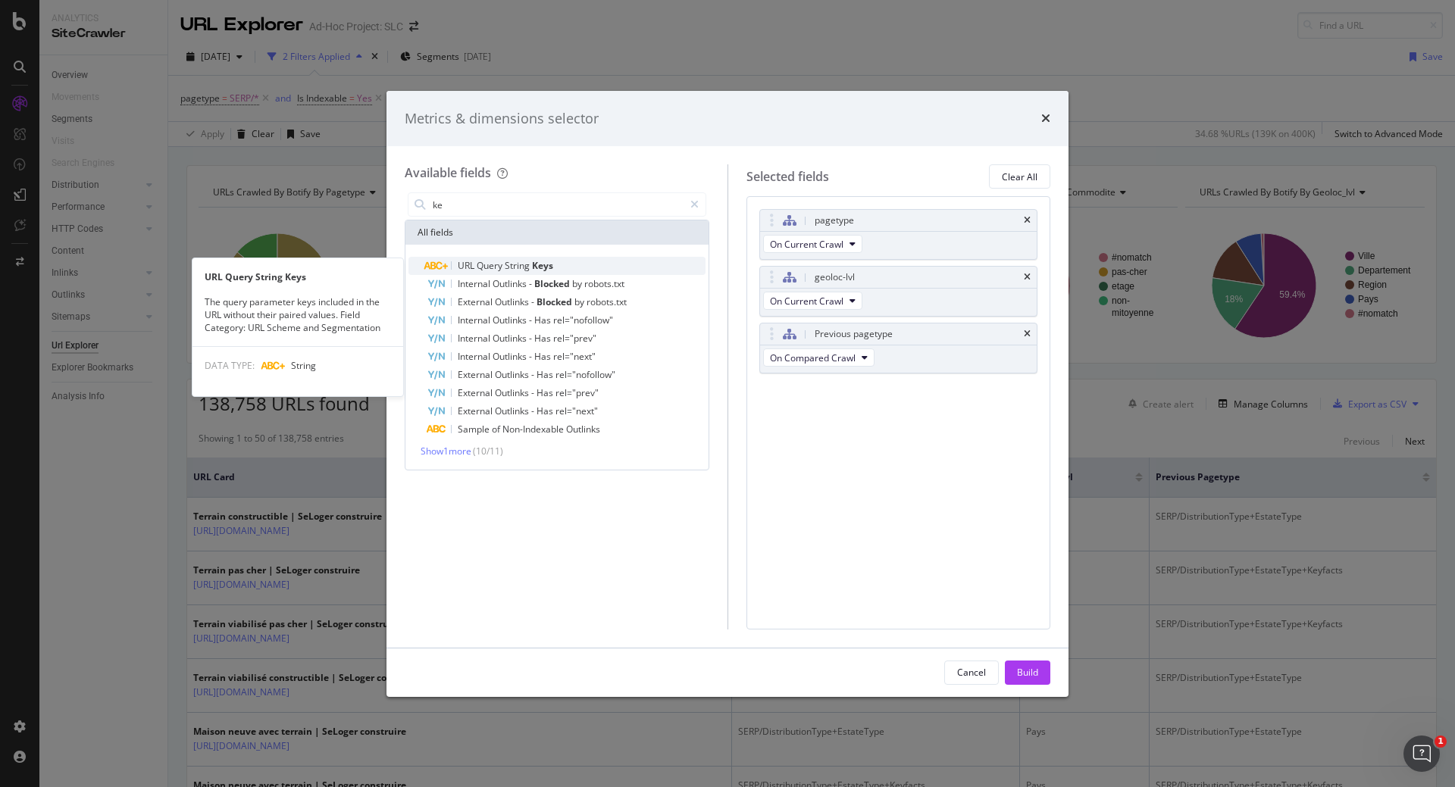
type input "k"
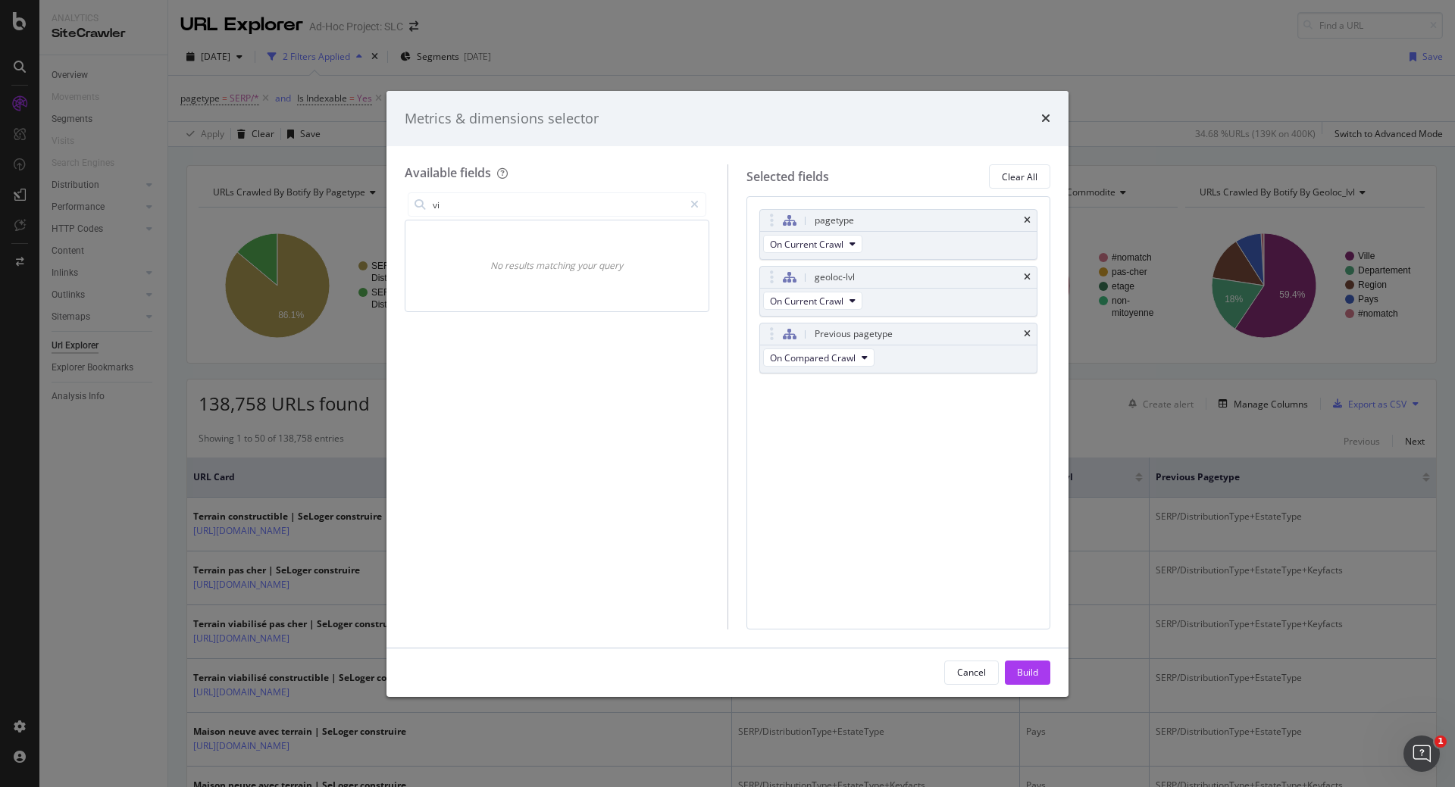
type input "v"
type input "click"
click at [1025, 664] on div "Build" at bounding box center [1027, 672] width 21 height 23
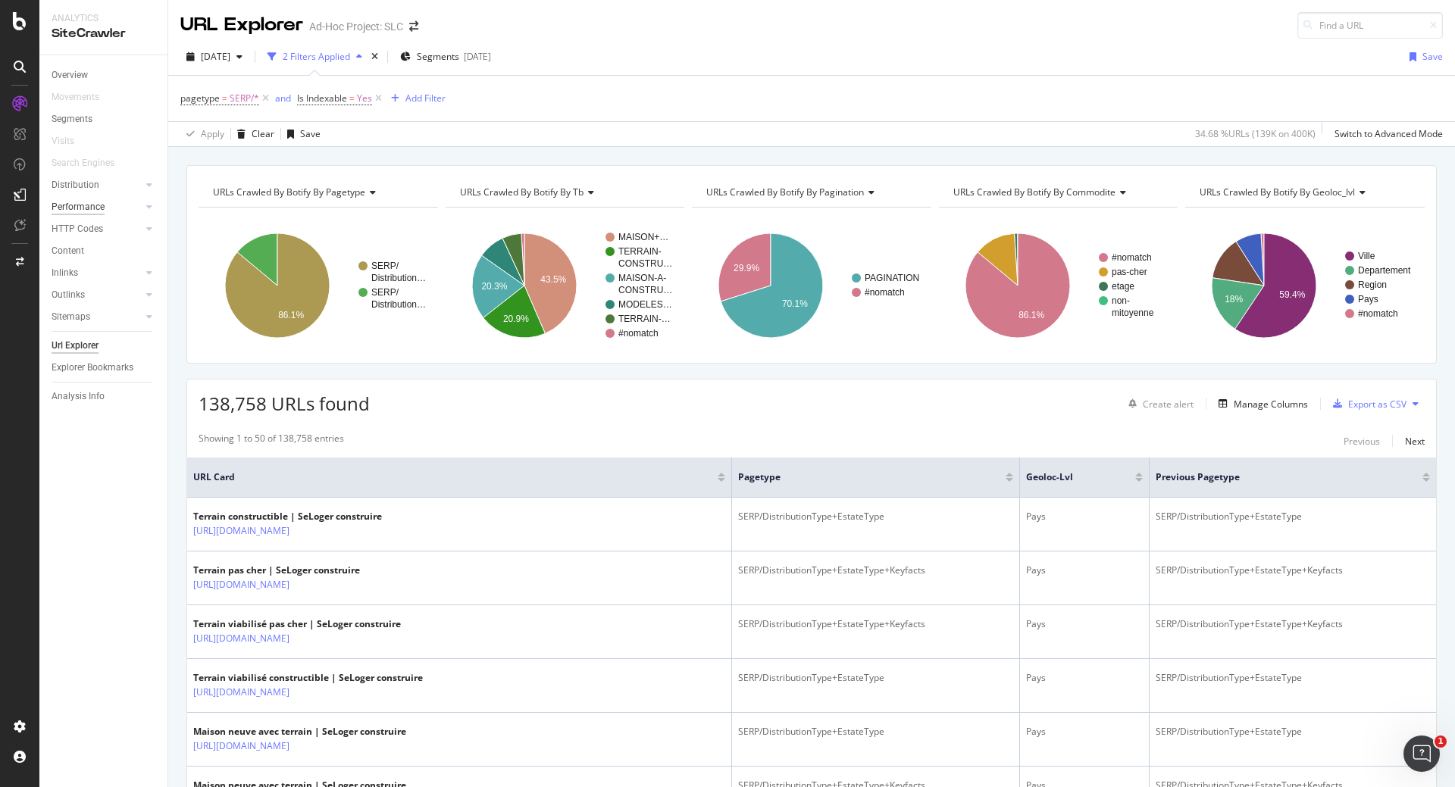
click at [95, 204] on div "Performance" at bounding box center [78, 207] width 53 height 16
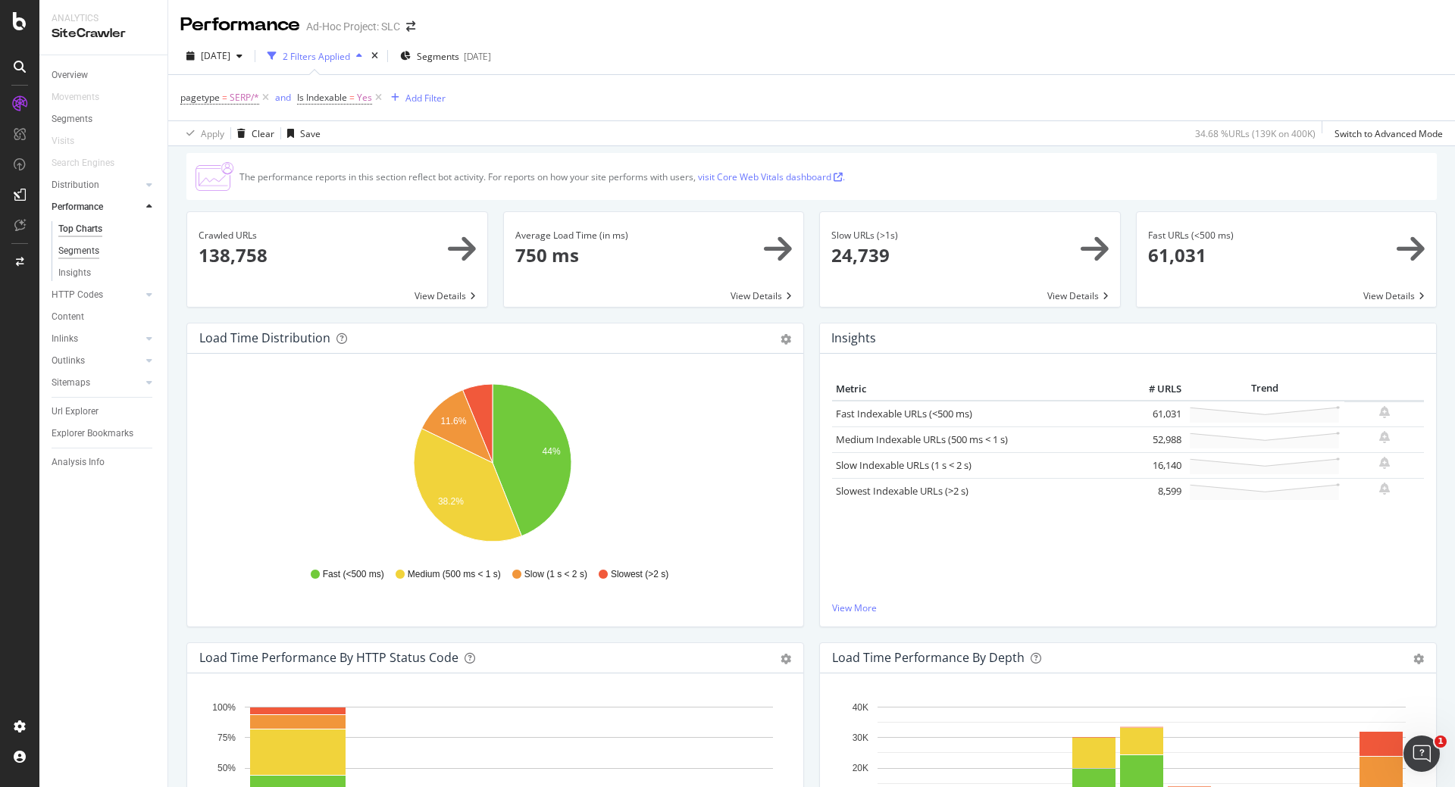
click at [85, 249] on div "Segments" at bounding box center [78, 251] width 41 height 16
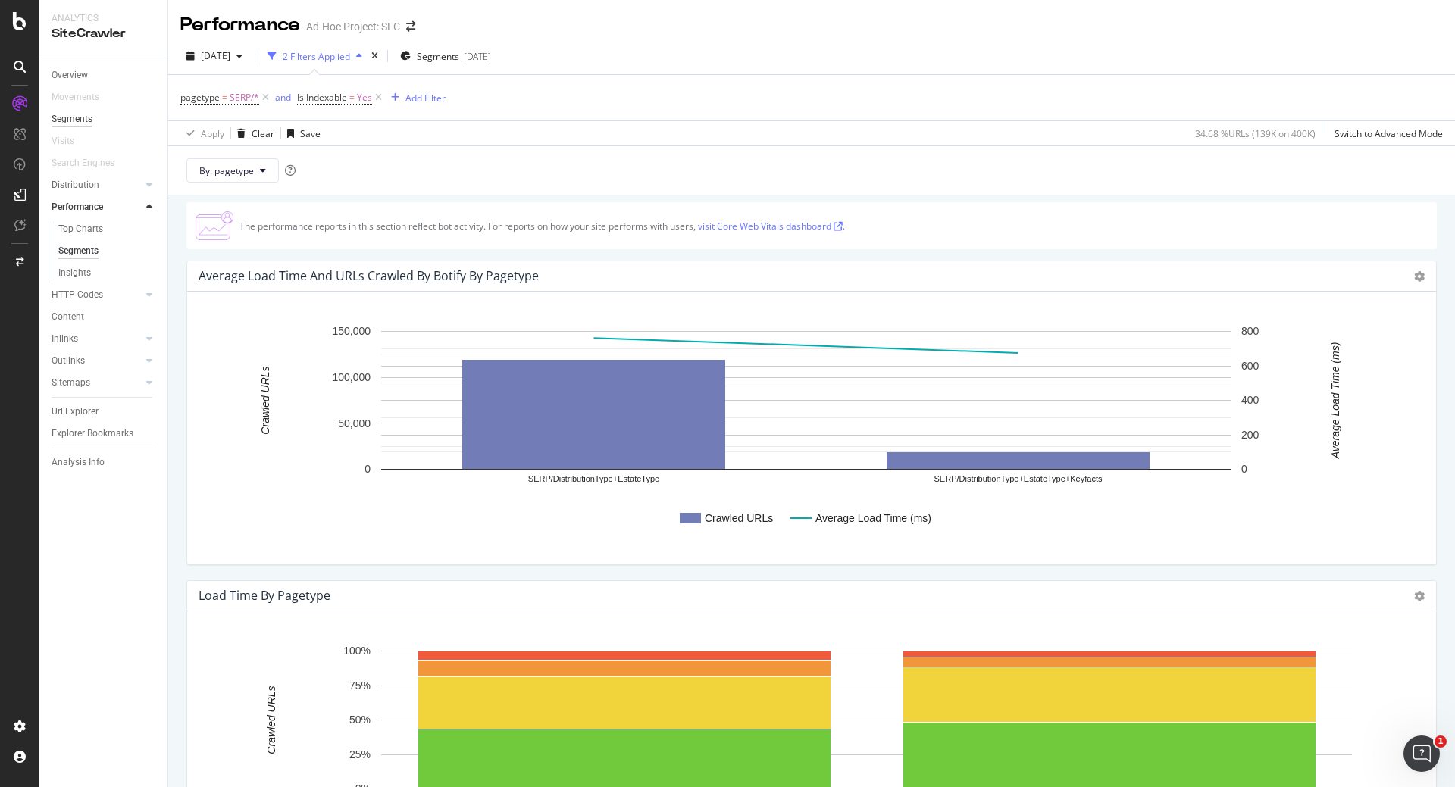
click at [80, 118] on div "Segments" at bounding box center [72, 119] width 41 height 16
